Goal: Transaction & Acquisition: Book appointment/travel/reservation

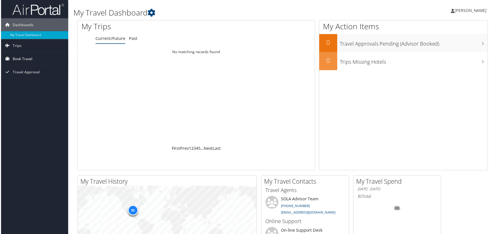
click at [28, 60] on span "Book Travel" at bounding box center [22, 59] width 20 height 13
click at [28, 77] on link "Book/Manage Online Trips" at bounding box center [33, 77] width 67 height 8
